Goal: Task Accomplishment & Management: Manage account settings

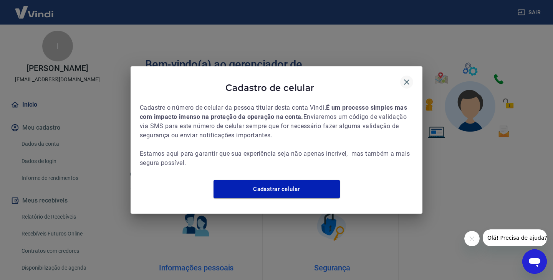
click at [410, 78] on icon "button" at bounding box center [406, 82] width 9 height 9
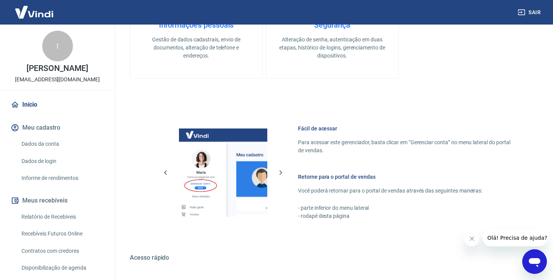
scroll to position [324, 0]
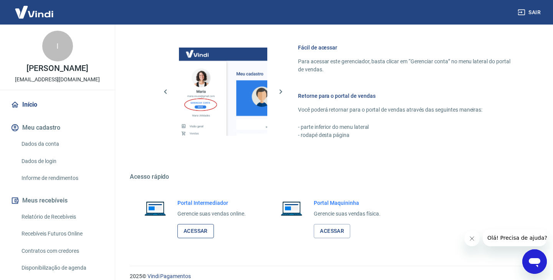
click at [198, 230] on link "Acessar" at bounding box center [195, 231] width 36 height 14
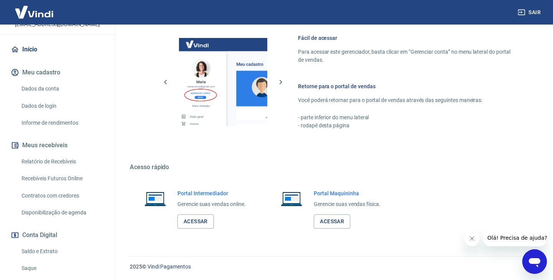
scroll to position [106, 0]
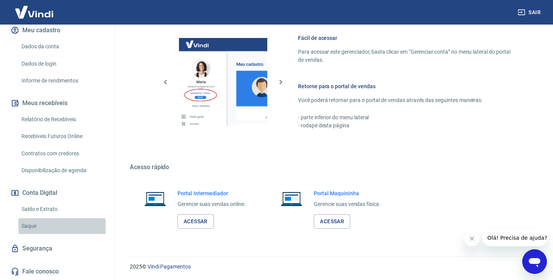
click at [47, 229] on link "Saque" at bounding box center [61, 226] width 87 height 16
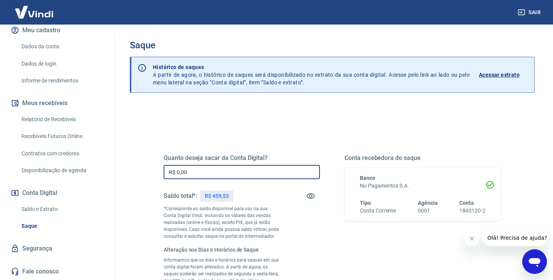
click at [295, 170] on input "R$ 0,00" at bounding box center [242, 172] width 156 height 14
type input "R$ 459,00"
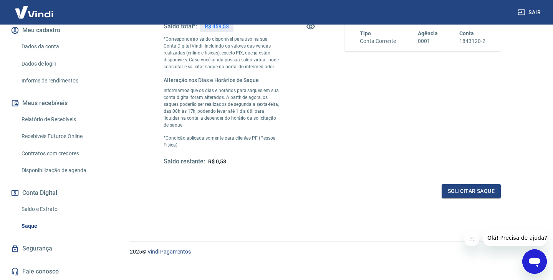
scroll to position [171, 0]
click at [453, 185] on button "Solicitar saque" at bounding box center [471, 190] width 59 height 14
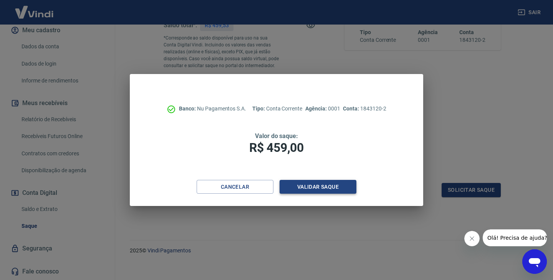
click at [338, 187] on button "Validar saque" at bounding box center [318, 187] width 77 height 14
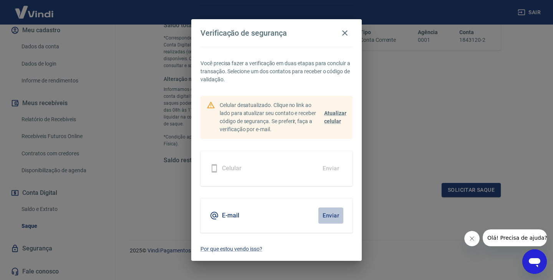
click at [329, 214] on button "Enviar" at bounding box center [330, 216] width 25 height 16
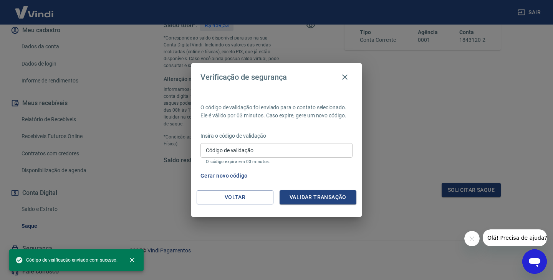
click at [280, 155] on input "Código de validação" at bounding box center [276, 150] width 152 height 14
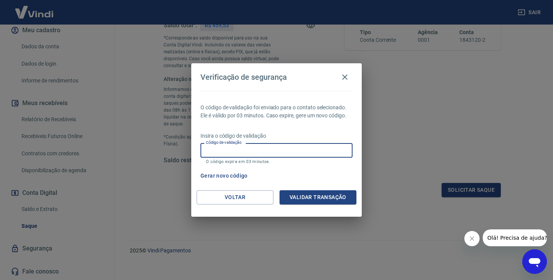
click at [303, 148] on input "Código de validação" at bounding box center [276, 150] width 152 height 14
type input "254034"
click at [318, 199] on button "Validar transação" at bounding box center [318, 197] width 77 height 14
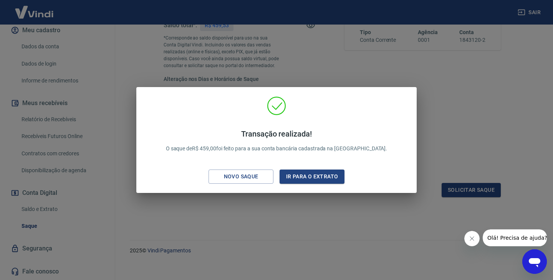
drag, startPoint x: 450, startPoint y: 125, endPoint x: 427, endPoint y: 2, distance: 124.9
click at [450, 125] on div "Transação realizada! O saque de R$ 459,00 foi feito para a sua conta bancária c…" at bounding box center [276, 140] width 553 height 280
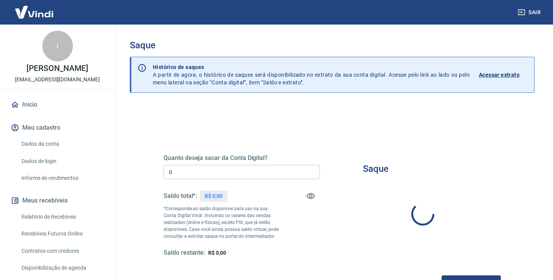
type input "R$ 0,00"
